Goal: Task Accomplishment & Management: Complete application form

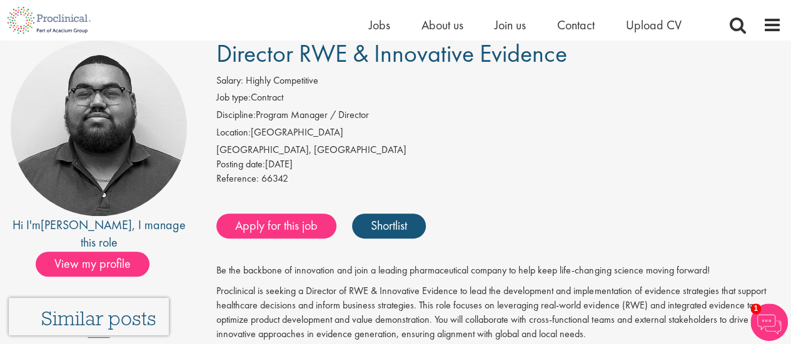
scroll to position [104, 0]
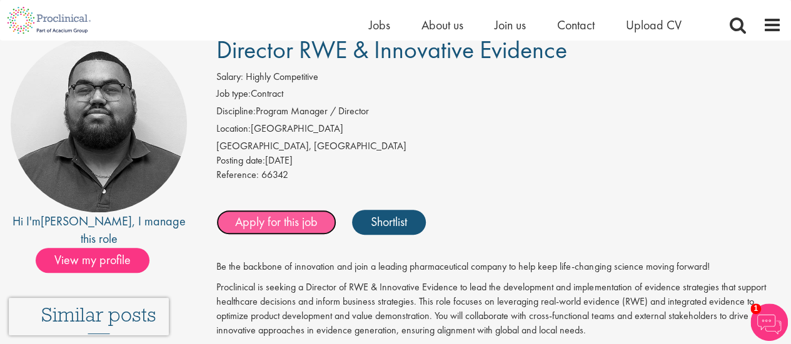
click at [263, 221] on link "Apply for this job" at bounding box center [276, 222] width 120 height 25
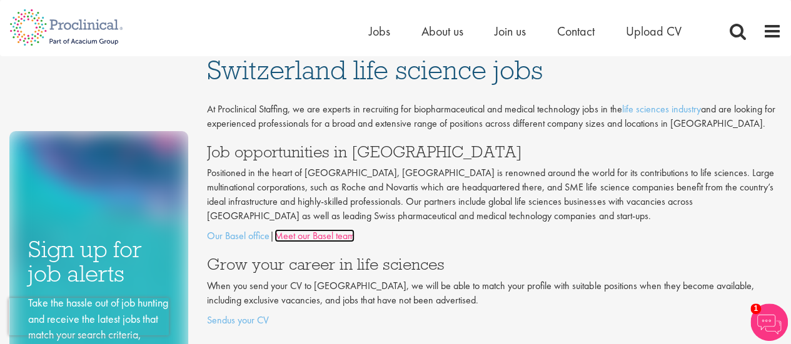
click at [333, 234] on link "Meet our Basel team" at bounding box center [314, 235] width 80 height 13
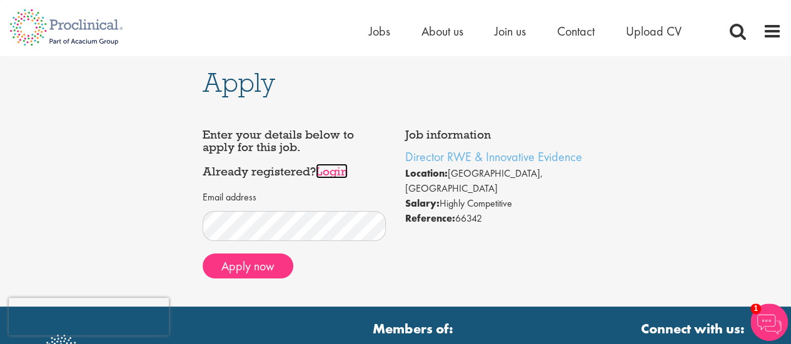
click at [335, 169] on link "Login" at bounding box center [332, 171] width 32 height 15
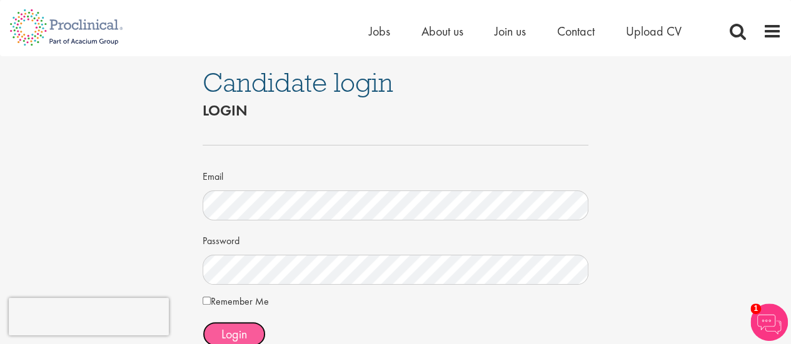
click at [218, 329] on button "Login" at bounding box center [234, 334] width 63 height 25
click at [243, 334] on span "Login" at bounding box center [234, 334] width 26 height 16
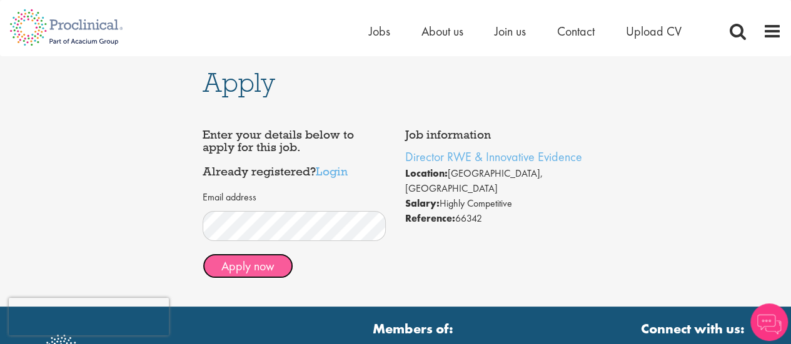
click at [249, 269] on button "Apply now" at bounding box center [248, 266] width 91 height 25
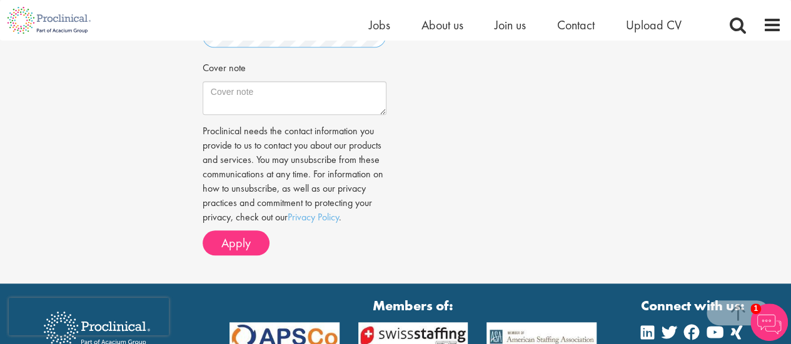
scroll to position [434, 0]
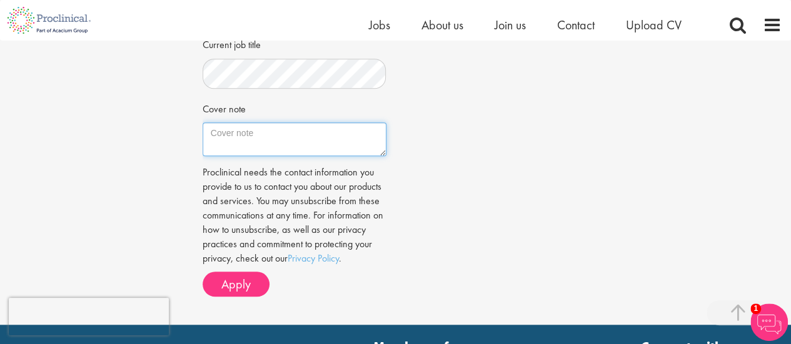
click at [211, 134] on textarea "Cover note" at bounding box center [295, 140] width 184 height 34
paste textarea "Director, Real-World Evidence (RWE) & Innovative Evidence Strategies"
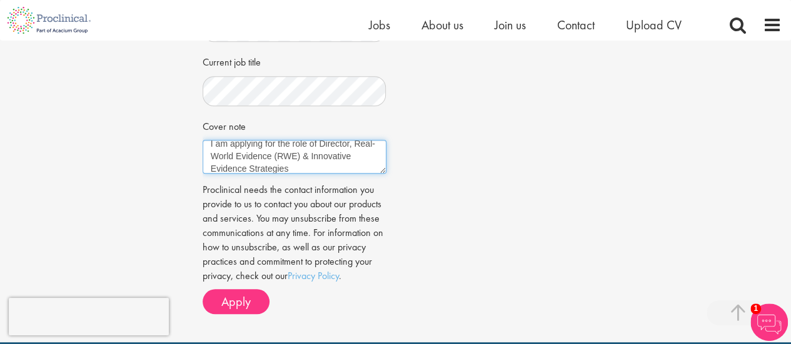
scroll to position [417, 0]
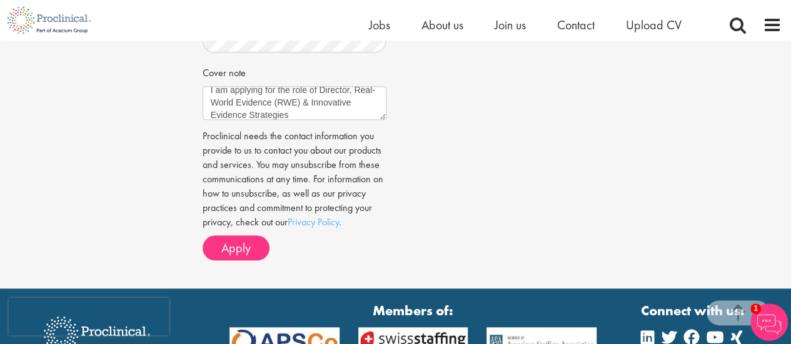
scroll to position [465, 0]
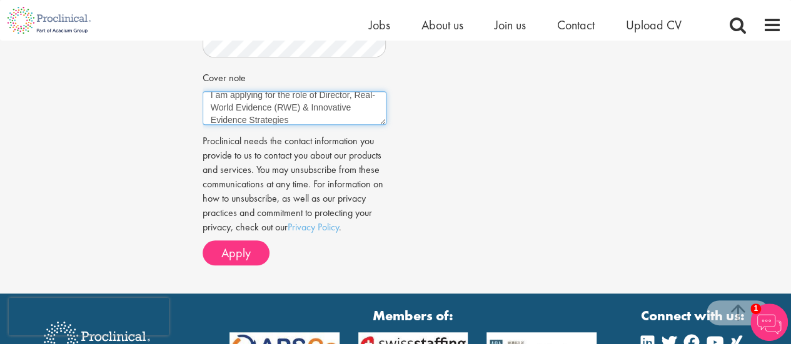
click at [343, 119] on textarea "I am applying for the role of Director, Real-World Evidence (RWE) & Innovative …" at bounding box center [295, 108] width 184 height 34
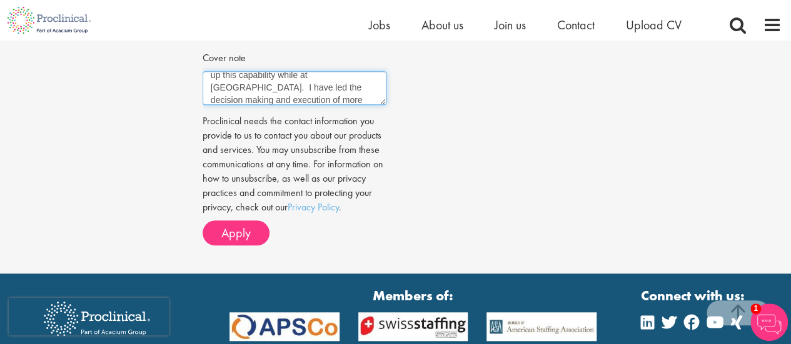
scroll to position [485, 0]
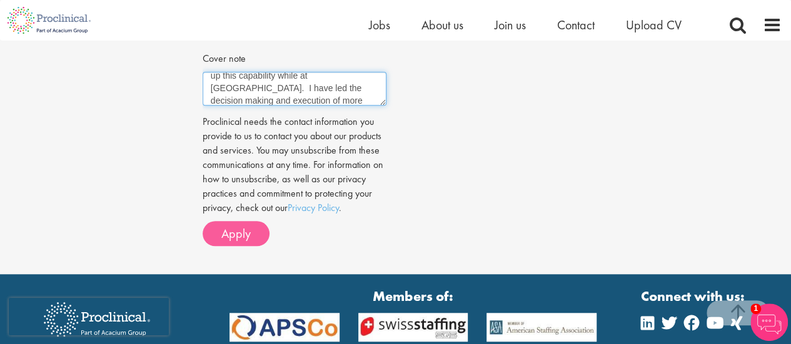
type textarea "I am applying for the role of Director, Real-World Evidence (RWE) & Innovative …"
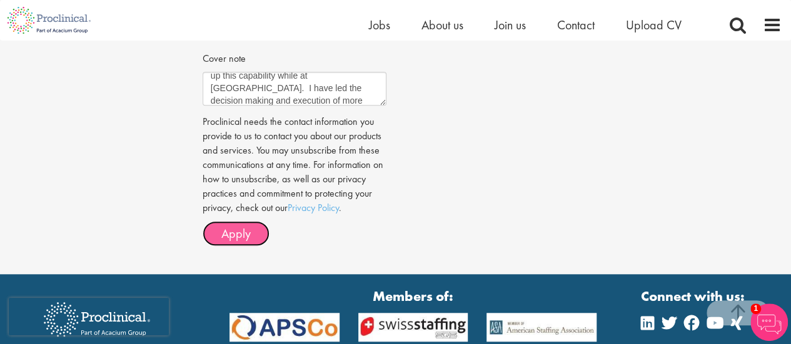
click at [241, 231] on span "Apply" at bounding box center [235, 234] width 29 height 16
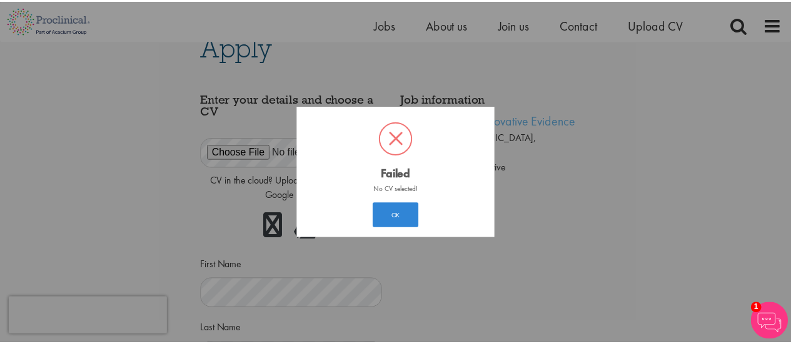
scroll to position [19, 0]
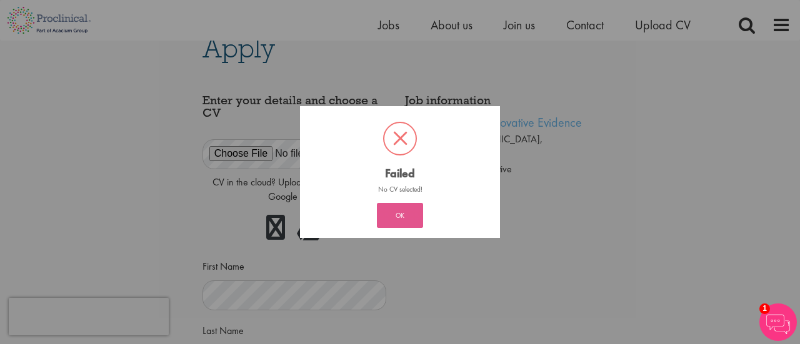
click at [403, 216] on button "OK" at bounding box center [400, 215] width 46 height 25
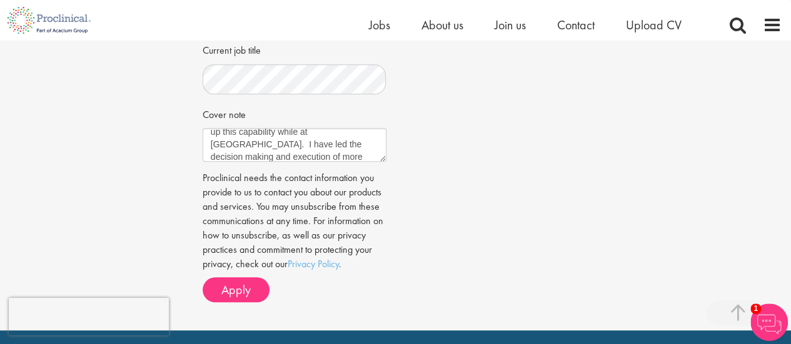
scroll to position [429, 0]
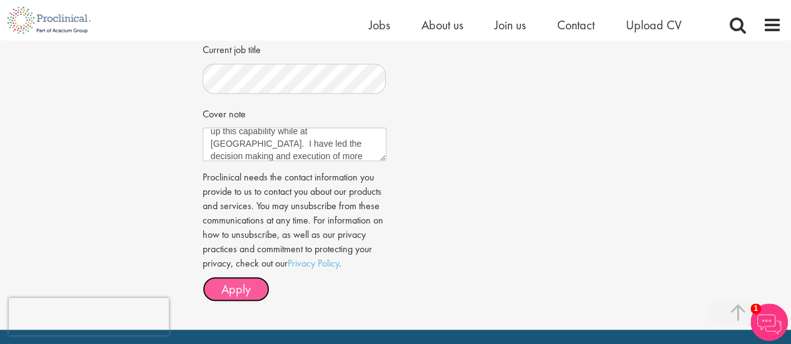
click at [228, 288] on span "Apply" at bounding box center [235, 289] width 29 height 16
